Goal: Task Accomplishment & Management: Manage account settings

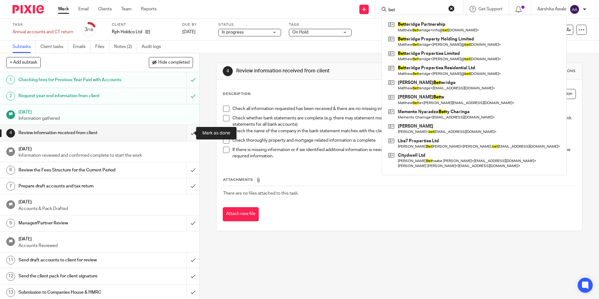
click at [181, 129] on input "submit" at bounding box center [99, 133] width 199 height 16
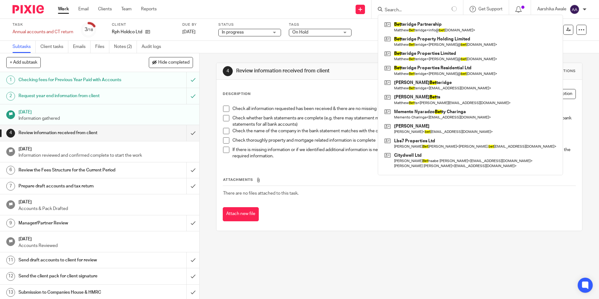
click at [303, 33] on span "On Hold" at bounding box center [300, 32] width 16 height 4
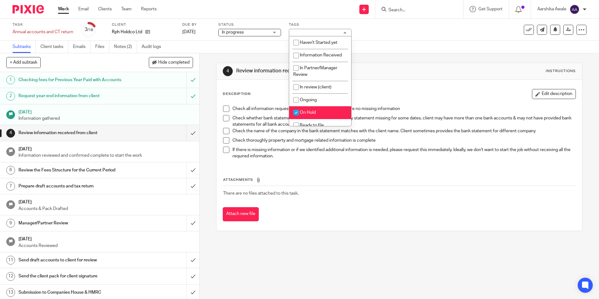
drag, startPoint x: 307, startPoint y: 111, endPoint x: 307, endPoint y: 107, distance: 3.8
click at [306, 111] on span "On Hold" at bounding box center [308, 112] width 16 height 4
checkbox input "false"
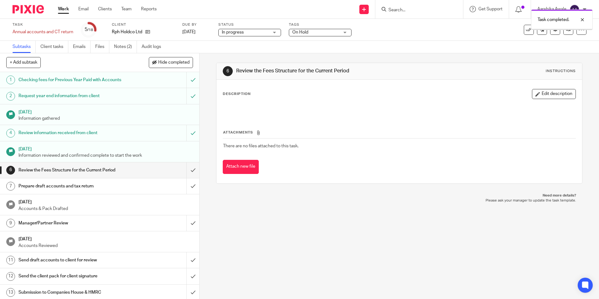
click at [318, 34] on span "On Hold" at bounding box center [315, 32] width 47 height 7
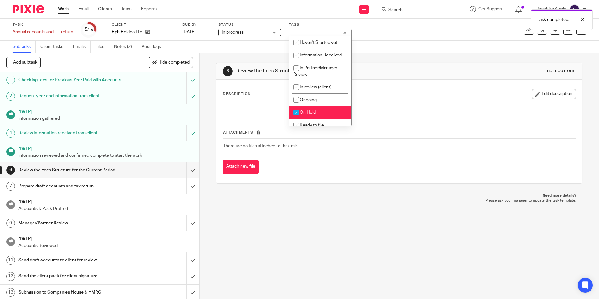
click at [300, 108] on input "checkbox" at bounding box center [296, 112] width 12 height 12
checkbox input "false"
click at [306, 98] on span "Ongoing" at bounding box center [308, 100] width 17 height 4
checkbox input "true"
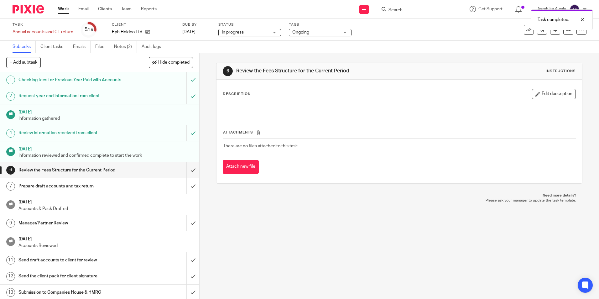
click at [231, 58] on div "6 Review the Fees Structure for the Current Period Instructions Description Edi…" at bounding box center [399, 123] width 366 height 140
click at [146, 32] on icon at bounding box center [147, 31] width 5 height 5
drag, startPoint x: 406, startPoint y: 43, endPoint x: 556, endPoint y: 62, distance: 151.8
click at [556, 62] on main "Task Annual accounts and CT return Save Annual accounts and CT return 5 /18 Cli…" at bounding box center [299, 149] width 599 height 299
click at [474, 142] on td "There are no files attached to this task." at bounding box center [399, 145] width 353 height 15
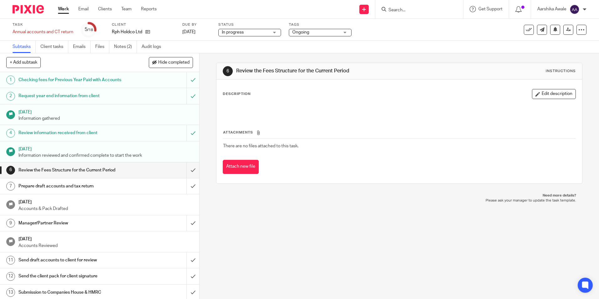
click at [393, 11] on input "Search" at bounding box center [416, 11] width 56 height 6
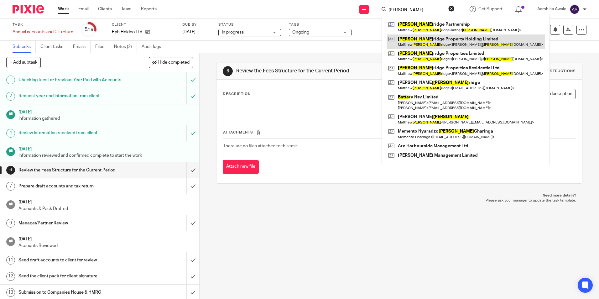
type input "bette"
click at [460, 45] on link at bounding box center [465, 41] width 158 height 14
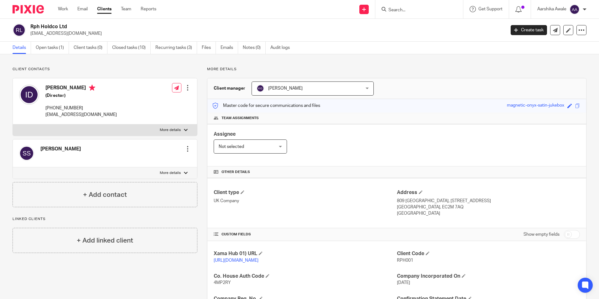
drag, startPoint x: 444, startPoint y: 4, endPoint x: 427, endPoint y: 9, distance: 17.7
click at [442, 5] on div at bounding box center [419, 9] width 88 height 18
click at [427, 9] on input "Search" at bounding box center [416, 11] width 56 height 6
type input "e"
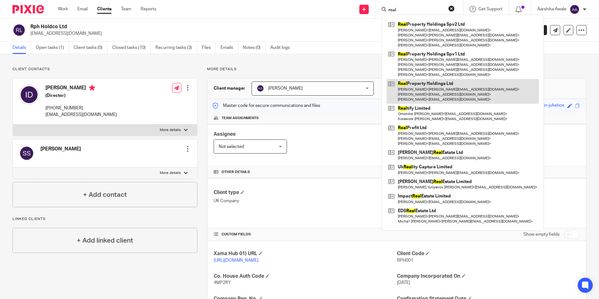
type input "real"
click at [420, 90] on link at bounding box center [462, 91] width 152 height 25
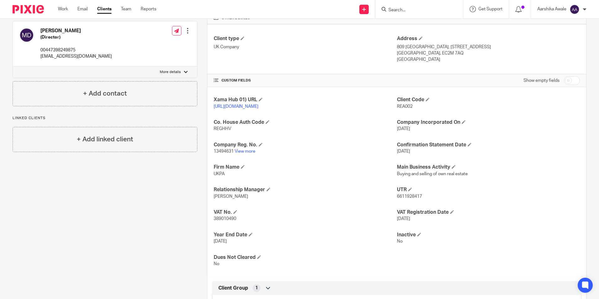
scroll to position [157, 0]
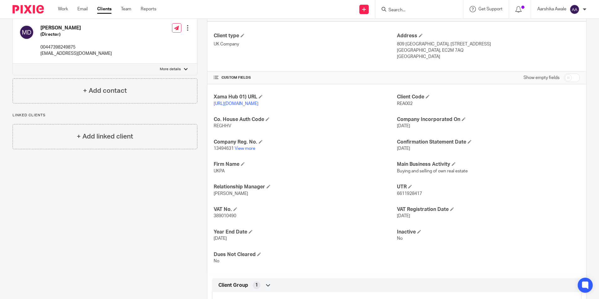
click at [229, 218] on span "389010490" at bounding box center [225, 216] width 23 height 4
copy span "389010490"
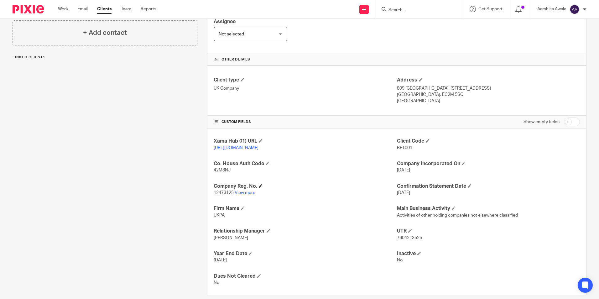
scroll to position [128, 0]
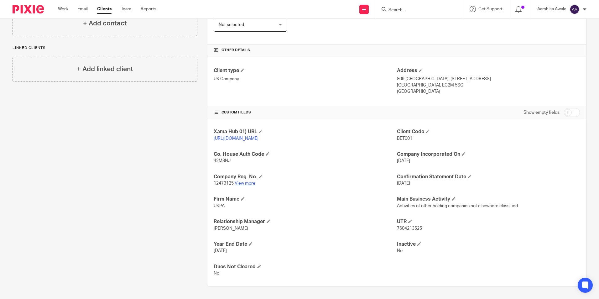
click at [245, 184] on link "View more" at bounding box center [245, 183] width 21 height 4
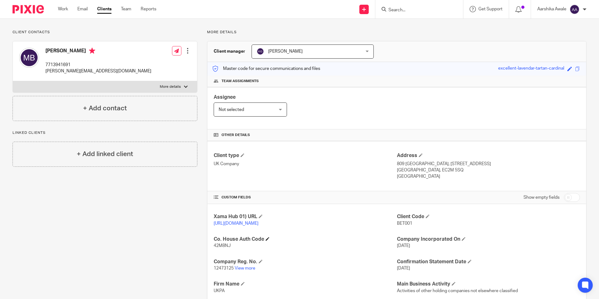
scroll to position [63, 0]
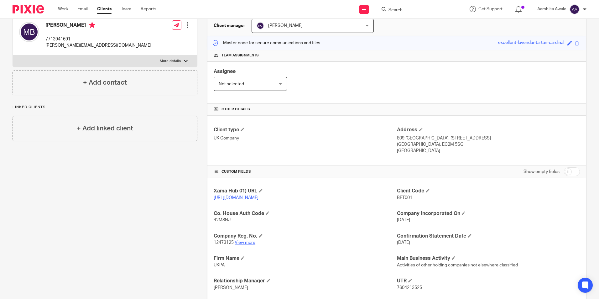
click at [244, 245] on link "View more" at bounding box center [245, 242] width 21 height 4
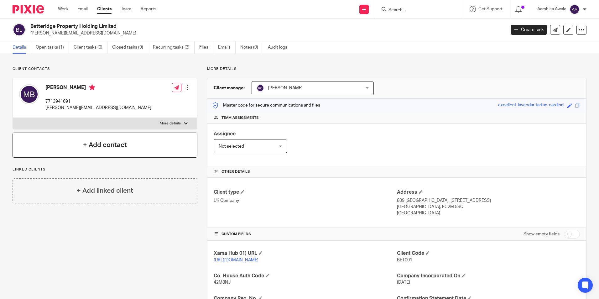
scroll to position [0, 0]
click at [23, 8] on img at bounding box center [28, 9] width 31 height 8
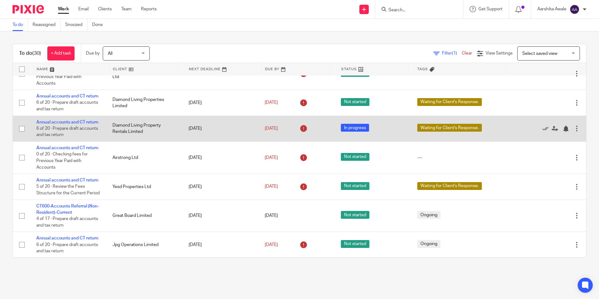
scroll to position [131, 0]
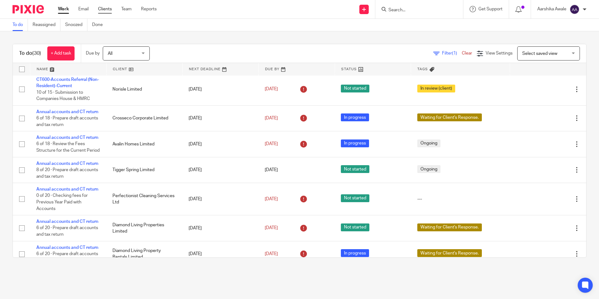
click at [106, 9] on link "Clients" at bounding box center [105, 9] width 14 height 6
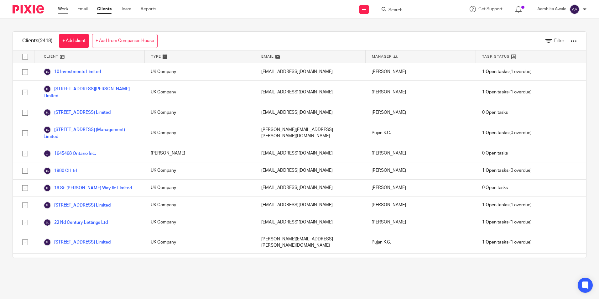
click at [64, 7] on link "Work" at bounding box center [63, 9] width 10 height 6
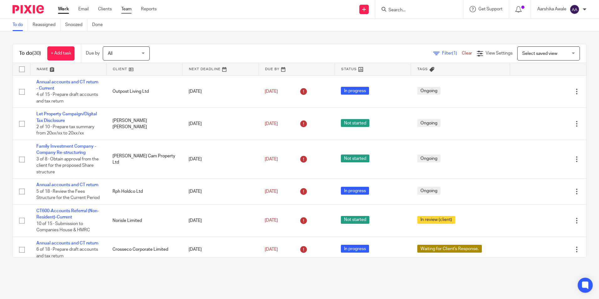
click at [126, 8] on link "Team" at bounding box center [126, 9] width 10 height 6
click at [127, 12] on link "Team" at bounding box center [126, 9] width 10 height 6
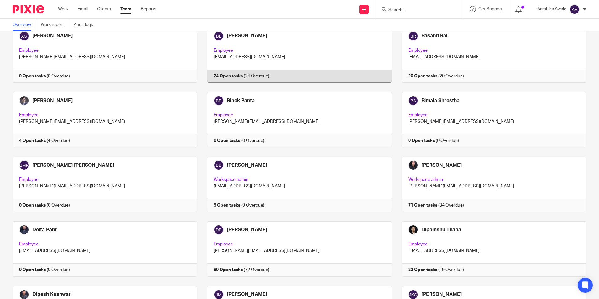
scroll to position [407, 0]
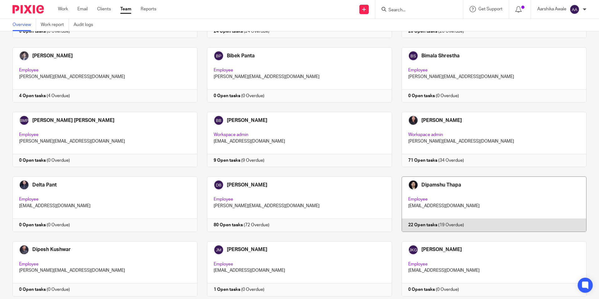
click at [437, 183] on link at bounding box center [489, 203] width 194 height 55
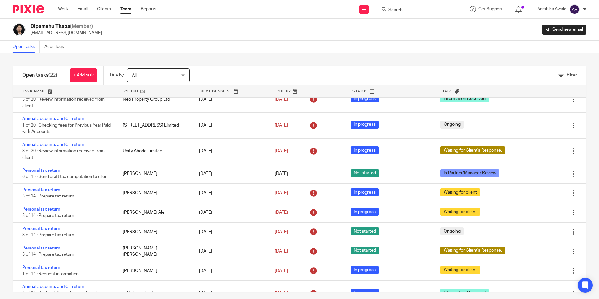
scroll to position [313, 0]
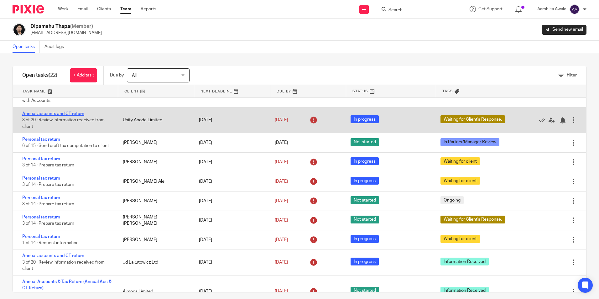
click at [78, 116] on link "Annual accounts and CT return" at bounding box center [53, 113] width 62 height 4
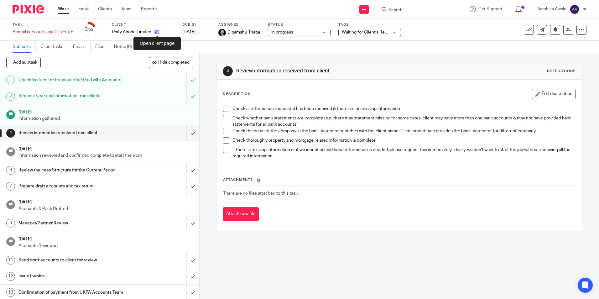
click at [156, 32] on icon at bounding box center [156, 31] width 5 height 5
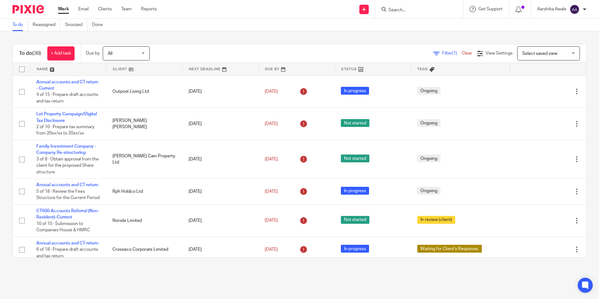
click at [579, 136] on div "To do (30) + Add task Due by All All [DATE] [DATE] This week Next week This mon…" at bounding box center [299, 150] width 599 height 239
click at [588, 133] on div "To do (30) + Add task Due by All All [DATE] [DATE] This week Next week This mon…" at bounding box center [299, 150] width 599 height 239
click at [585, 44] on div "To do (30) + Add task Due by All All [DATE] [DATE] This week Next week This mon…" at bounding box center [299, 150] width 599 height 239
